Goal: Task Accomplishment & Management: Complete application form

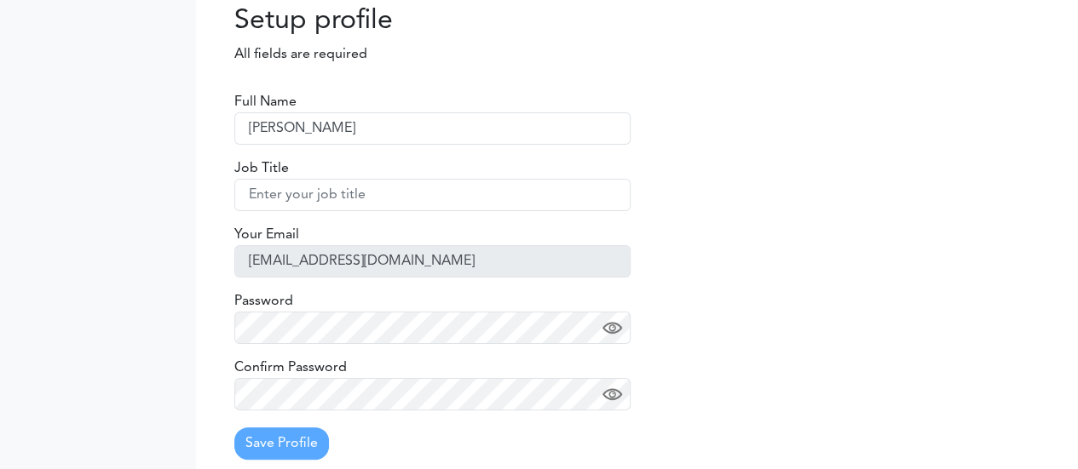
scroll to position [14, 0]
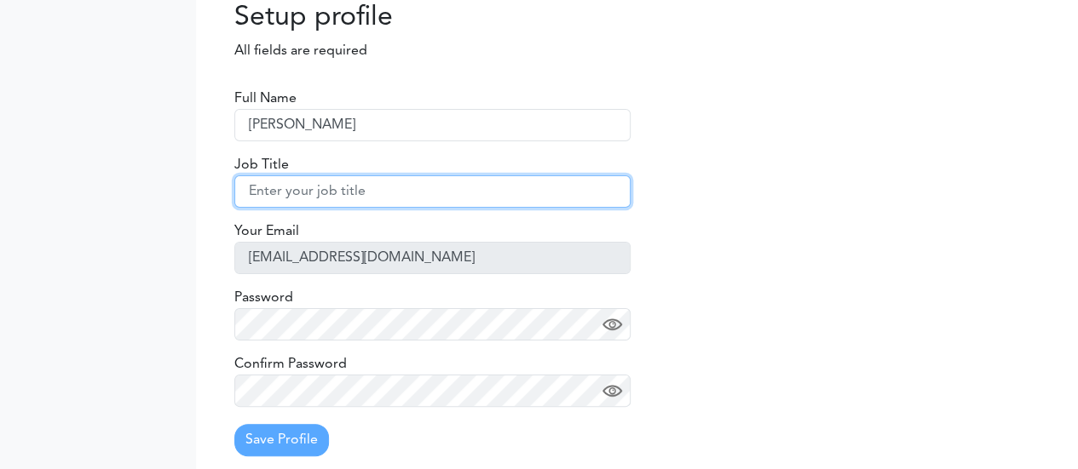
click at [305, 188] on input "text" at bounding box center [432, 192] width 396 height 32
type input "SAP SF Consultant"
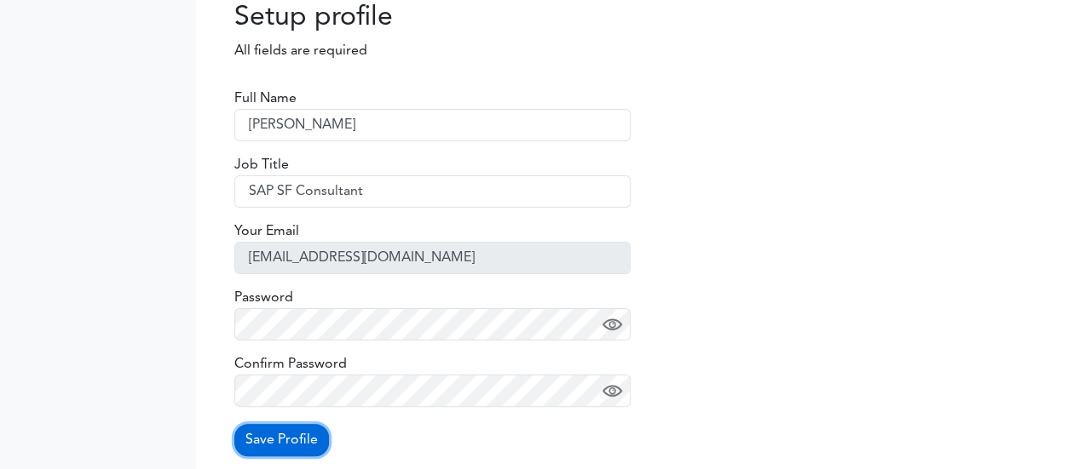
click at [279, 441] on button "Save Profile" at bounding box center [281, 440] width 95 height 32
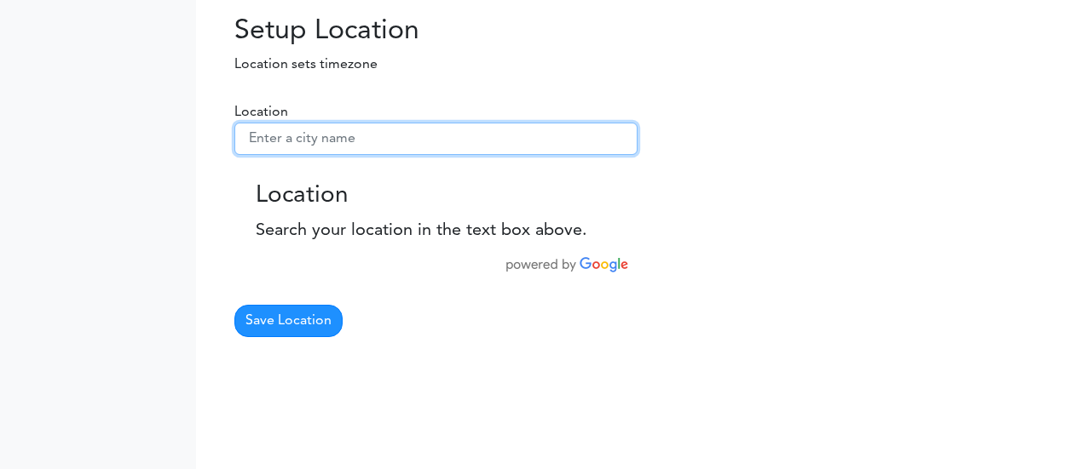
click at [302, 141] on input "text" at bounding box center [435, 139] width 403 height 32
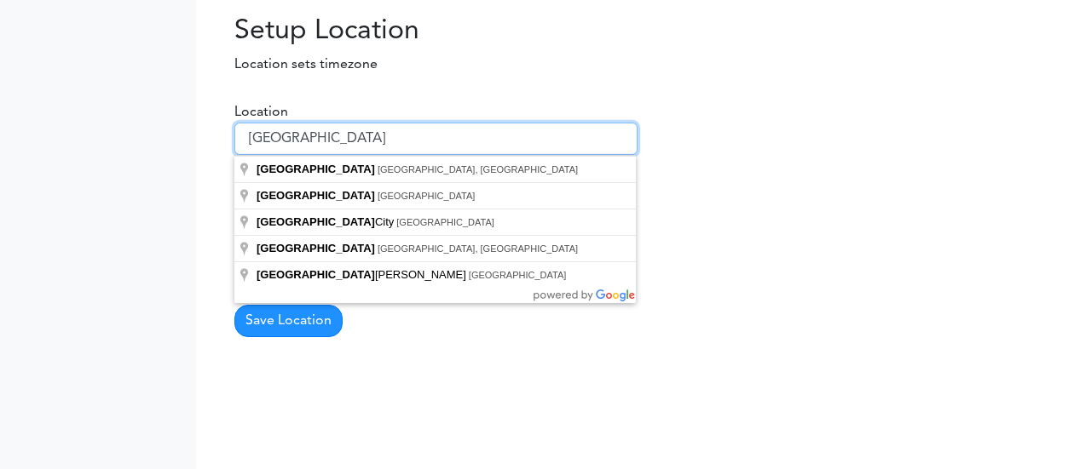
drag, startPoint x: 223, startPoint y: 144, endPoint x: 131, endPoint y: 141, distance: 92.1
click at [131, 141] on body "Setting Settings Profile Preferences Update Availability Sync Calendar" at bounding box center [545, 234] width 1091 height 469
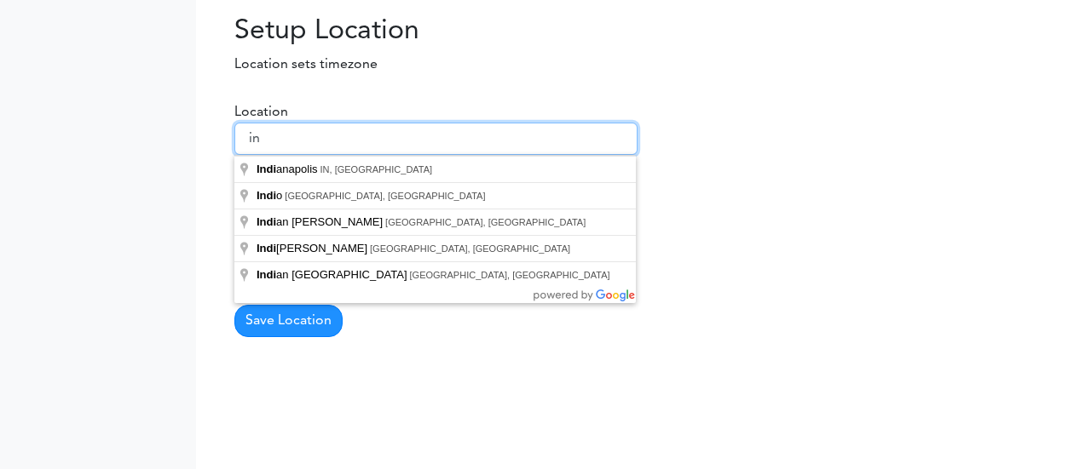
type input "i"
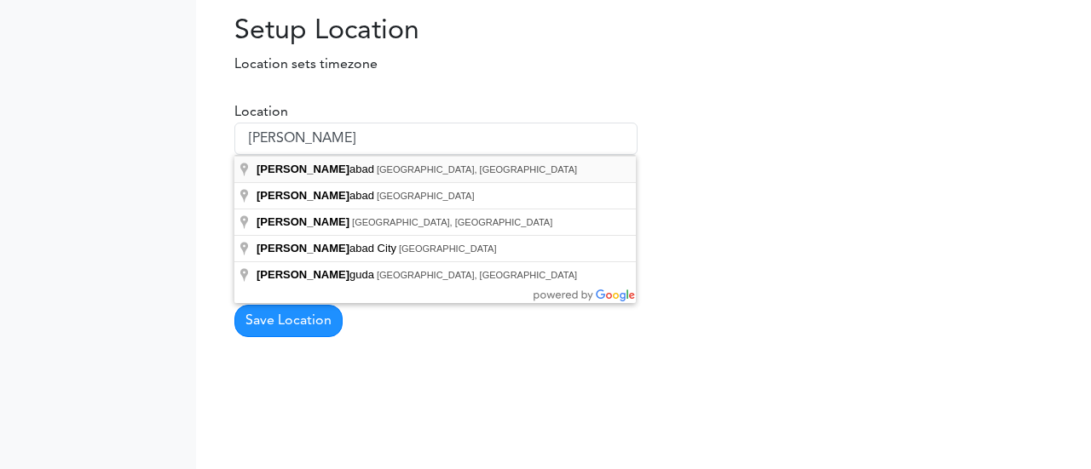
type input "Hyderabad, Telangana, India"
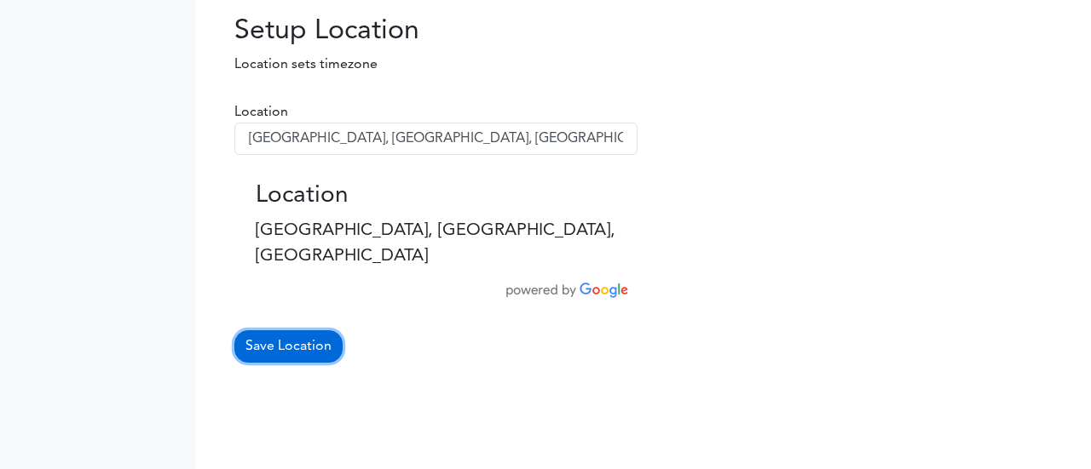
click at [288, 331] on button "Save Location" at bounding box center [288, 347] width 108 height 32
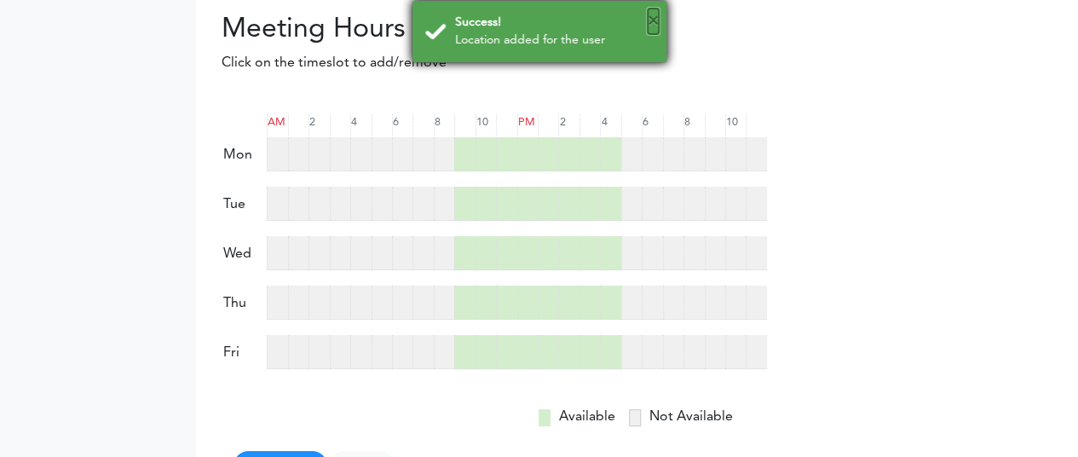
click at [657, 16] on button "×" at bounding box center [653, 22] width 11 height 26
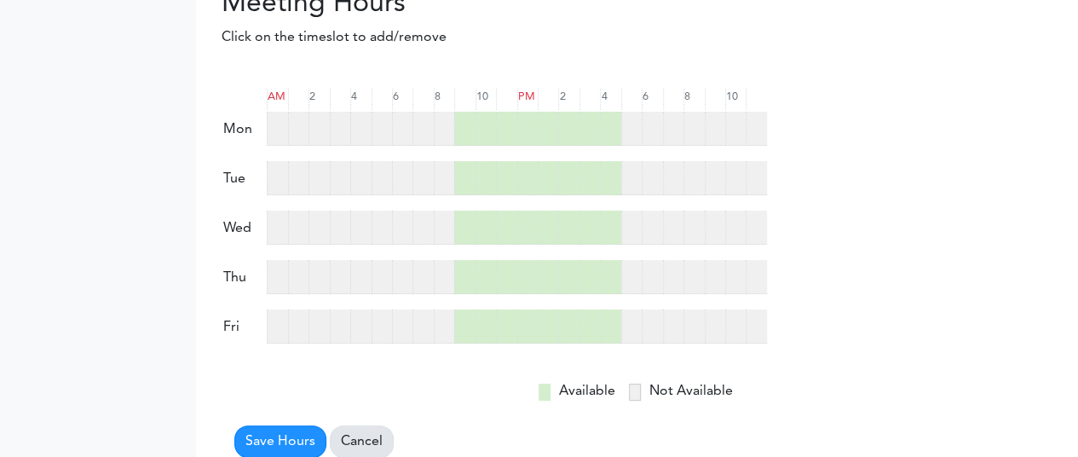
scroll to position [39, 0]
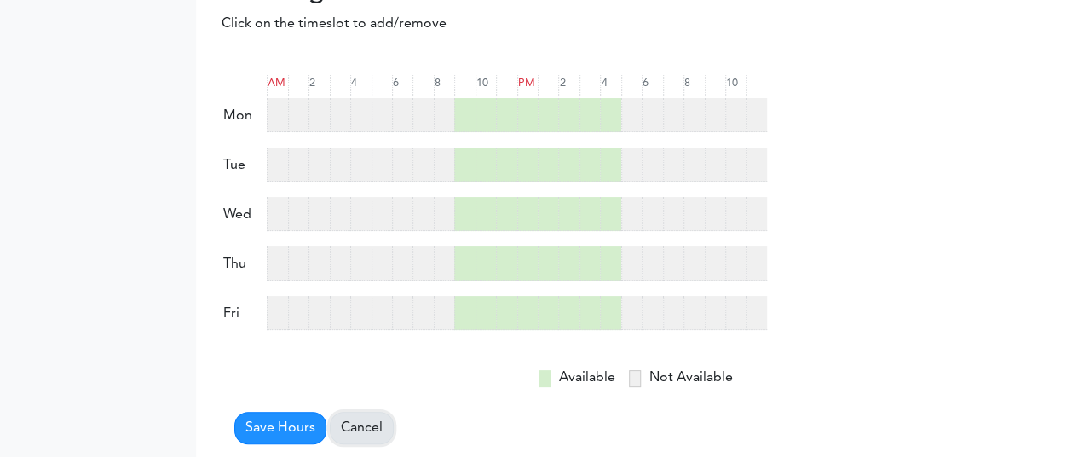
click at [362, 427] on link "Cancel" at bounding box center [362, 428] width 64 height 32
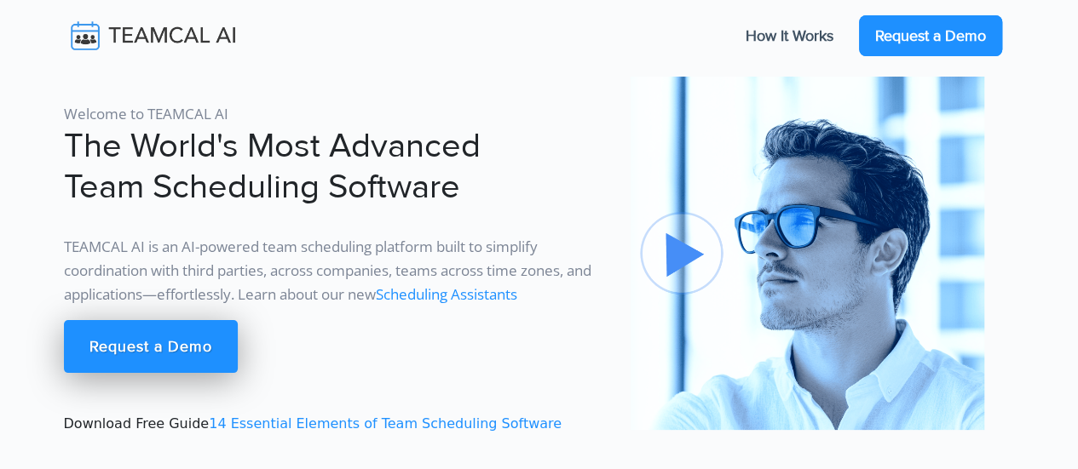
click at [898, 35] on link "Request a Demo" at bounding box center [930, 35] width 143 height 41
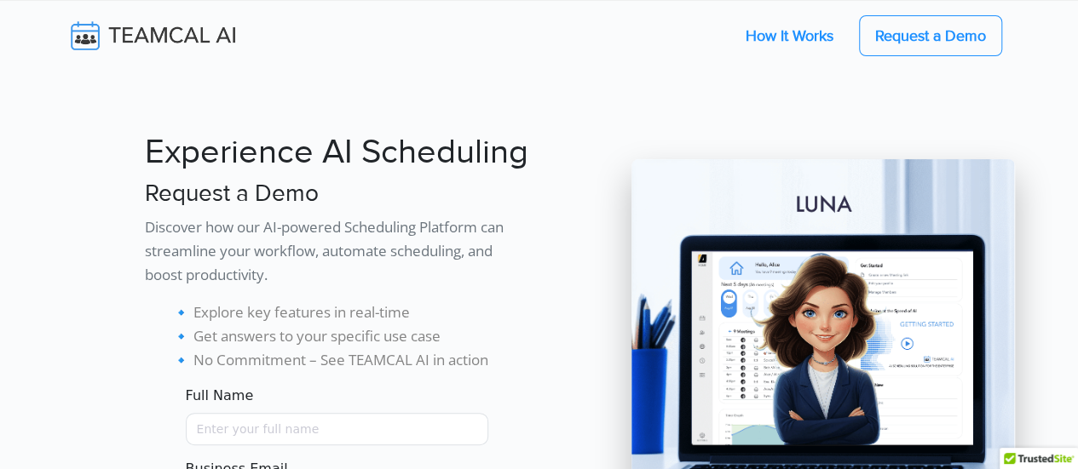
click at [796, 42] on link "How It Works" at bounding box center [790, 36] width 122 height 36
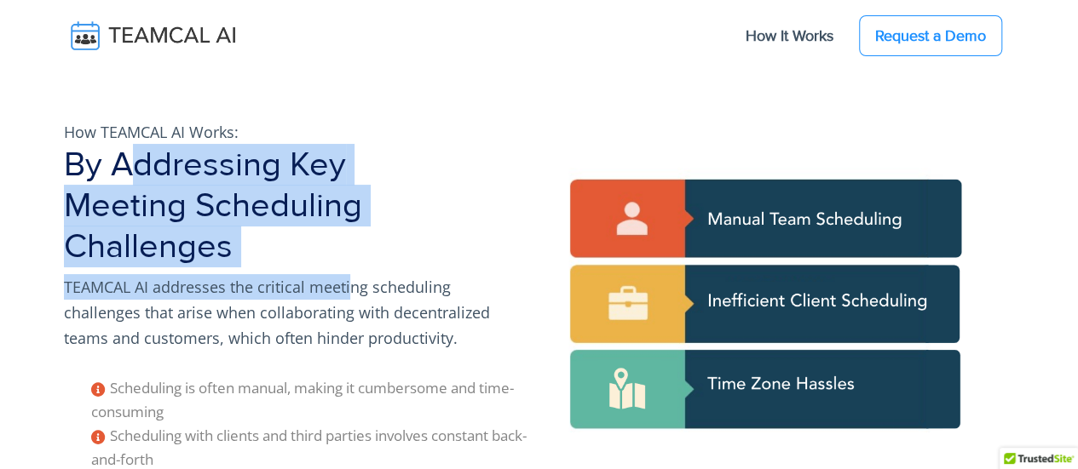
drag, startPoint x: 128, startPoint y: 162, endPoint x: 348, endPoint y: 273, distance: 246.9
click at [348, 273] on div "How TEAMCAL AI Works: By Addressing Key Meeting Scheduling Challenges TEAMCAL A…" at bounding box center [297, 459] width 486 height 714
